Goal: Information Seeking & Learning: Learn about a topic

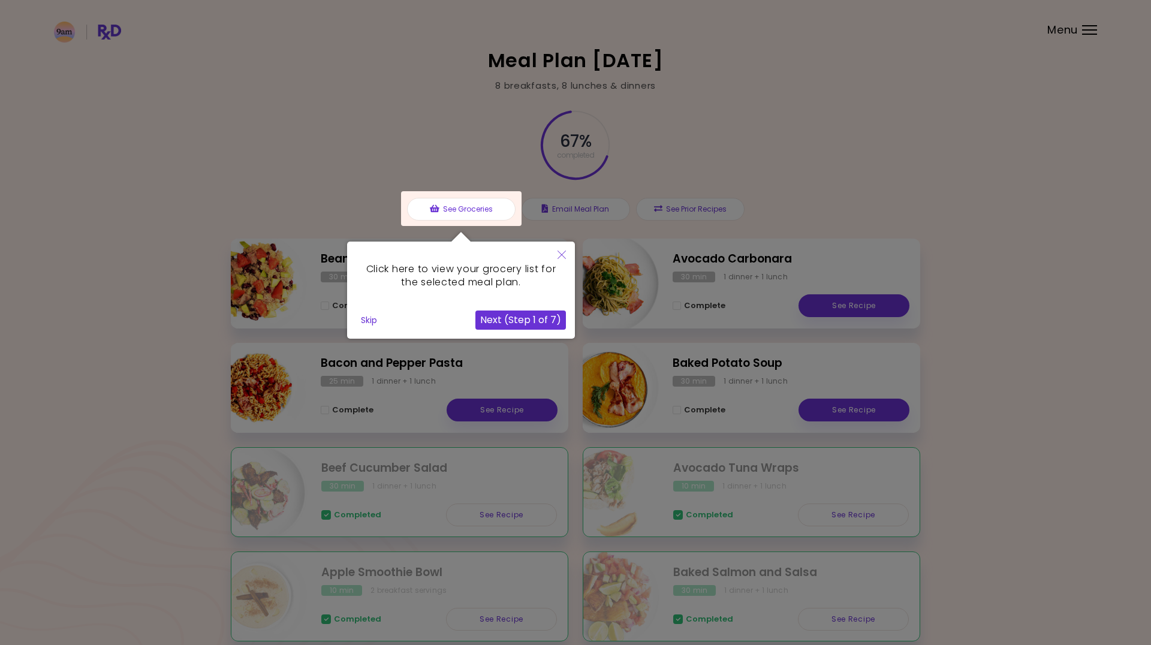
click at [365, 321] on button "Skip" at bounding box center [369, 320] width 26 height 18
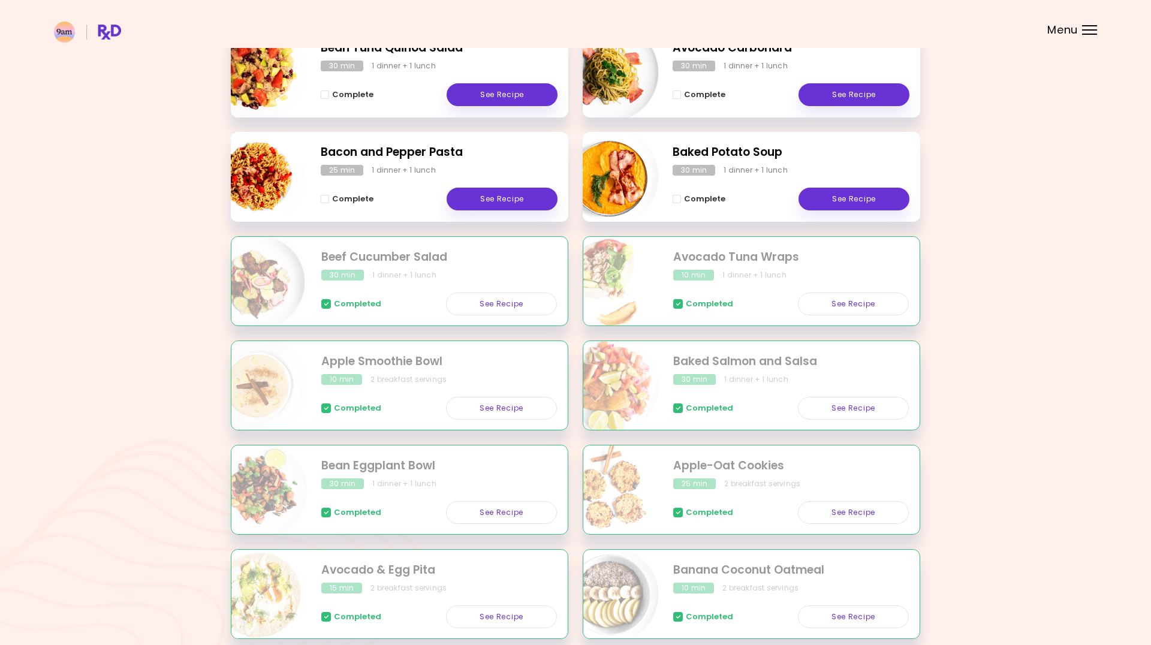
scroll to position [219, 0]
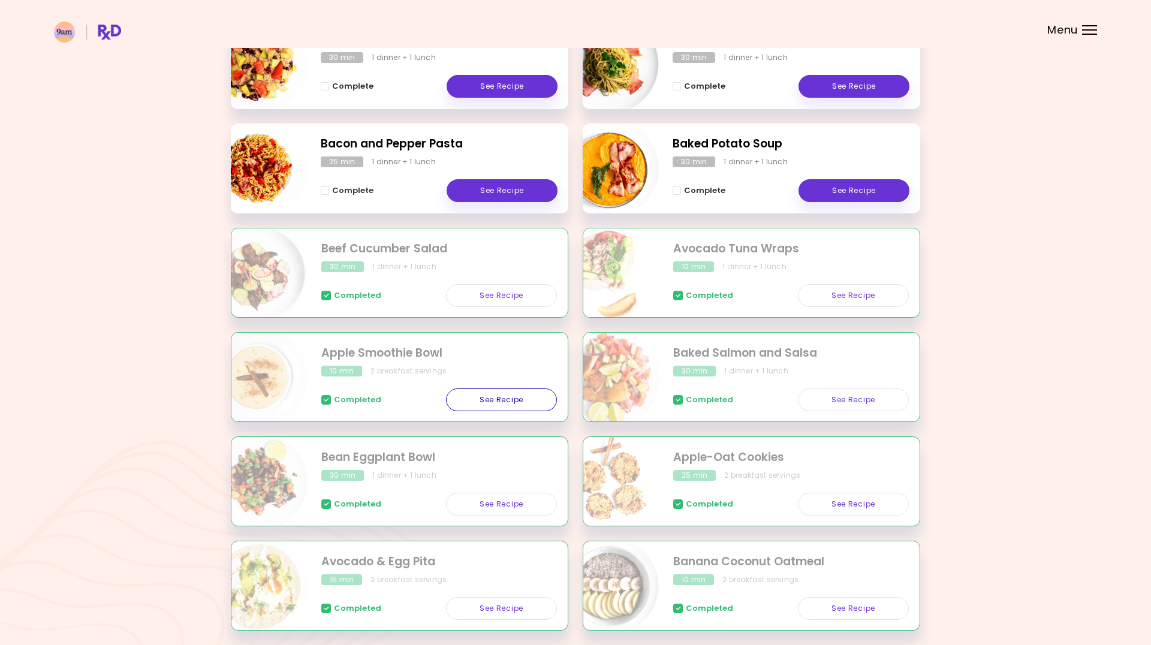
click at [484, 398] on link "See Recipe" at bounding box center [501, 399] width 111 height 23
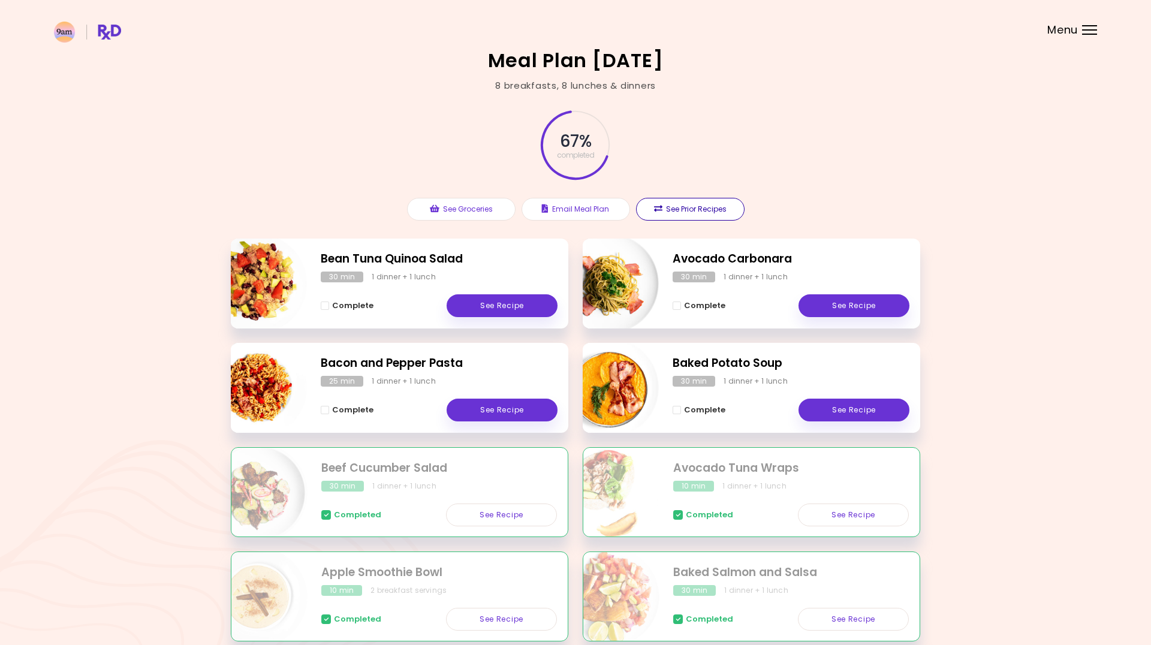
click at [697, 209] on button "See Prior Recipes" at bounding box center [690, 209] width 108 height 23
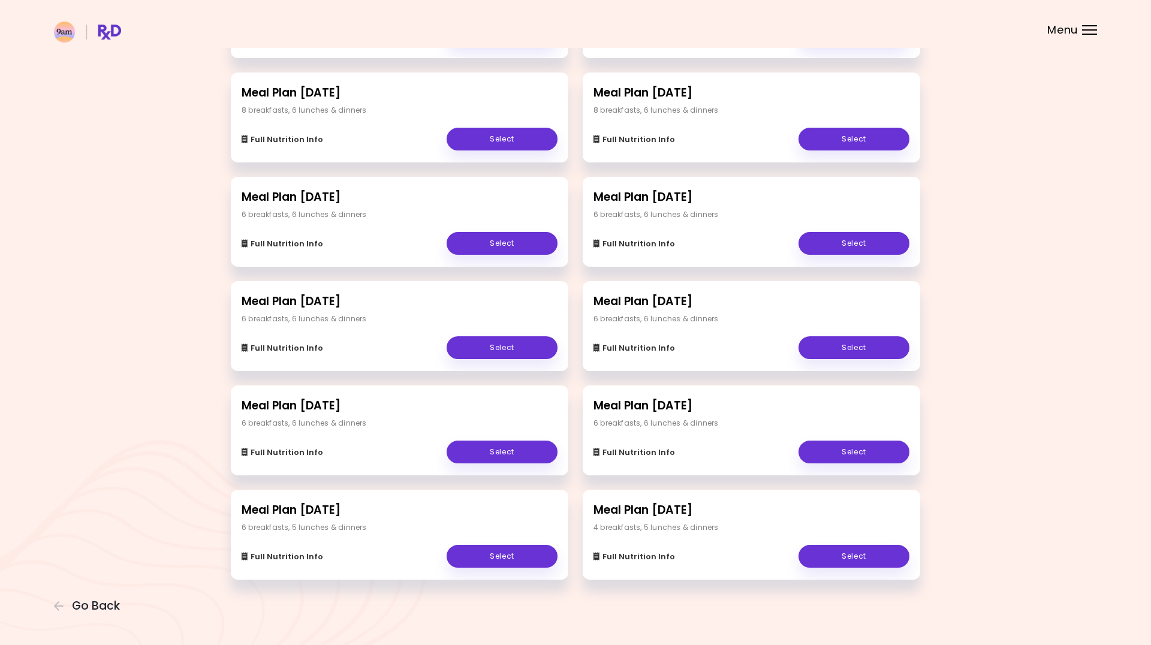
scroll to position [119, 0]
click at [852, 556] on link "Select" at bounding box center [853, 556] width 111 height 23
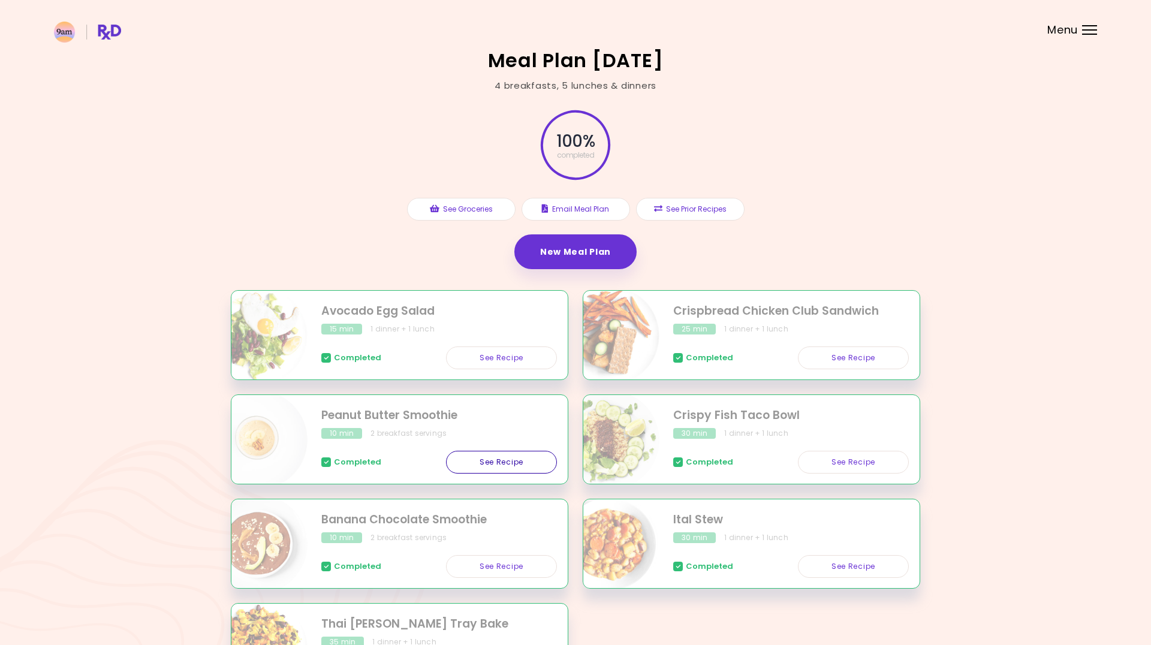
click at [498, 457] on link "See Recipe" at bounding box center [501, 462] width 111 height 23
